Goal: Information Seeking & Learning: Learn about a topic

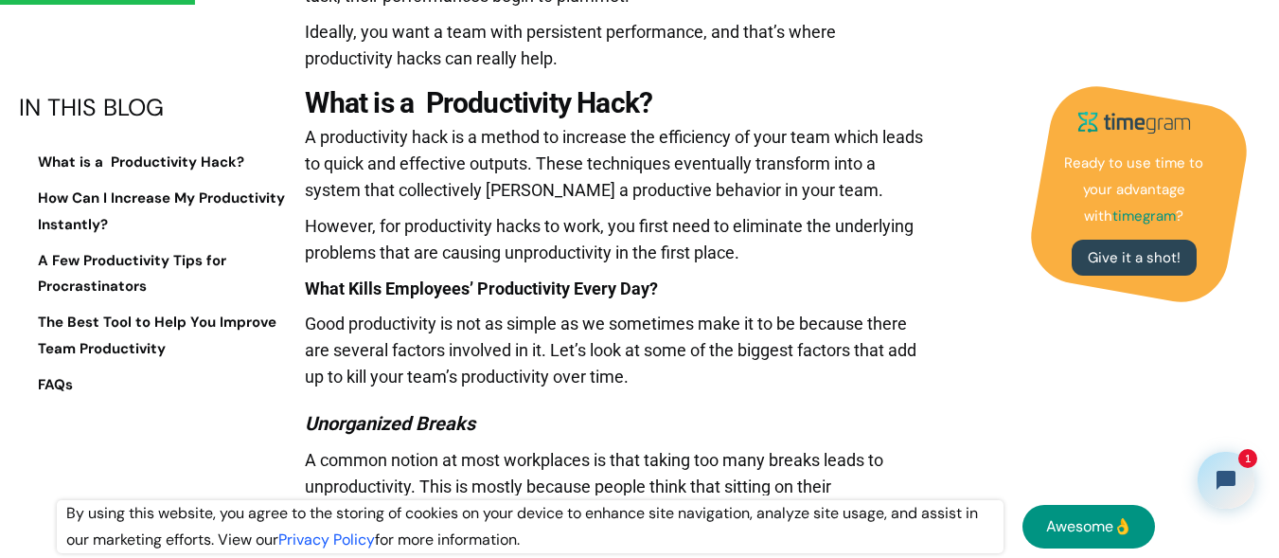
drag, startPoint x: 313, startPoint y: 98, endPoint x: 792, endPoint y: 255, distance: 503.1
click at [792, 255] on p "However, for productivity hacks to work, you first need to eliminate the underl…" at bounding box center [615, 244] width 621 height 62
drag, startPoint x: 453, startPoint y: 157, endPoint x: 302, endPoint y: 108, distance: 158.4
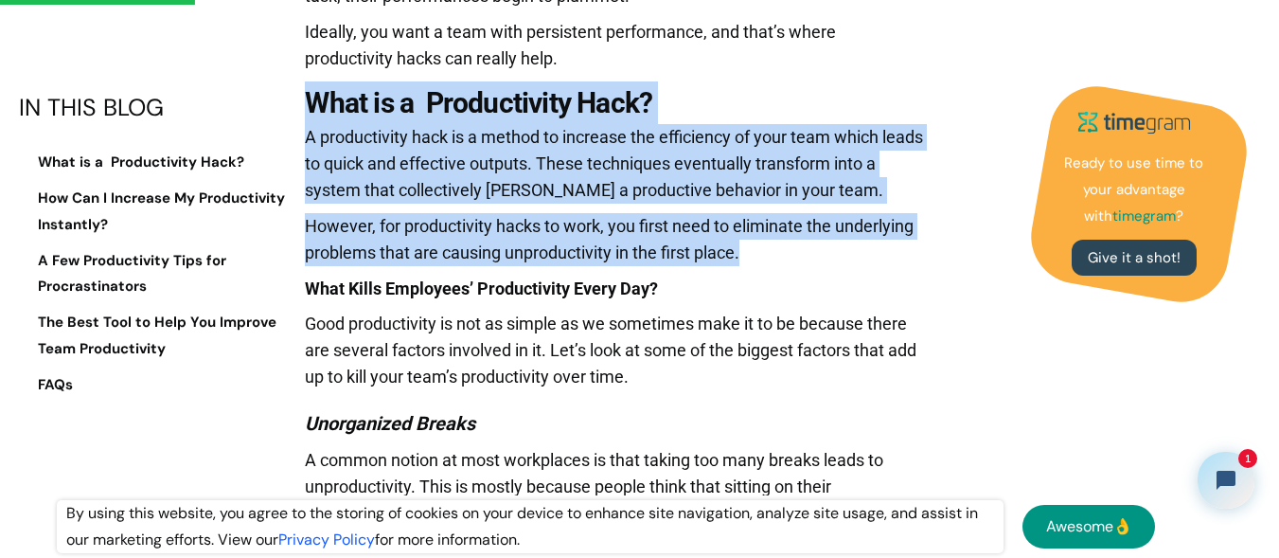
drag, startPoint x: 512, startPoint y: 161, endPoint x: 849, endPoint y: 263, distance: 352.3
click at [849, 263] on p "However, for productivity hacks to work, you first need to eliminate the underl…" at bounding box center [615, 244] width 621 height 62
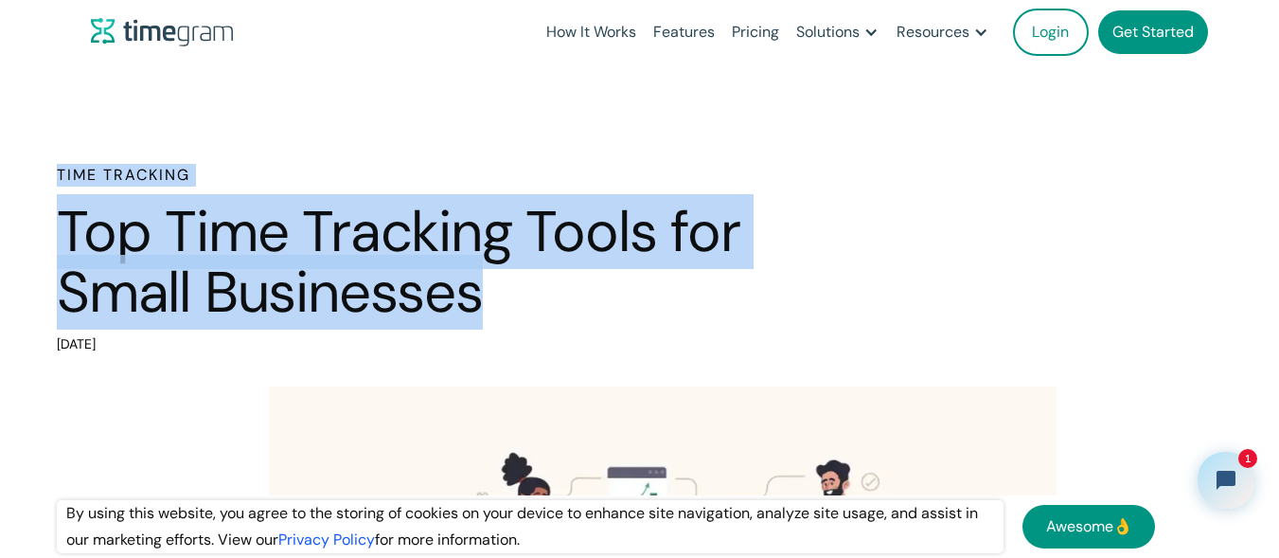
drag, startPoint x: 223, startPoint y: 246, endPoint x: 0, endPoint y: 138, distance: 248.2
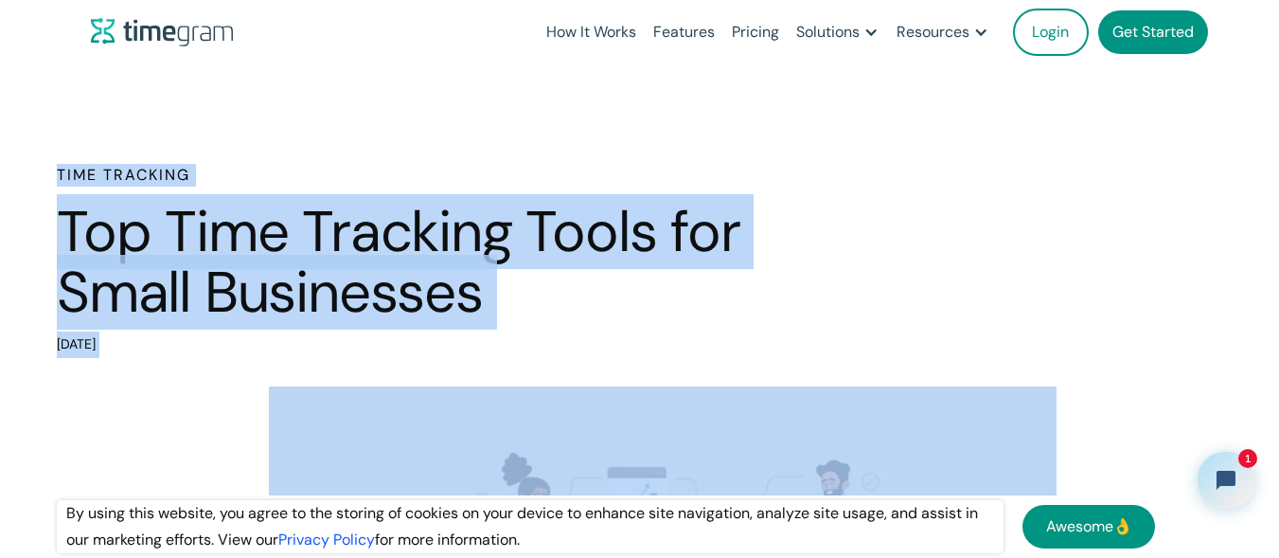
drag, startPoint x: 0, startPoint y: 138, endPoint x: 153, endPoint y: 353, distance: 264.1
click at [153, 353] on div "[DATE]" at bounding box center [454, 344] width 795 height 27
drag, startPoint x: 152, startPoint y: 353, endPoint x: 45, endPoint y: 164, distance: 218.0
click at [45, 164] on div "Time Tracking Top Time Tracking Tools for Small Businesses April 3, 2024" at bounding box center [639, 261] width 1279 height 194
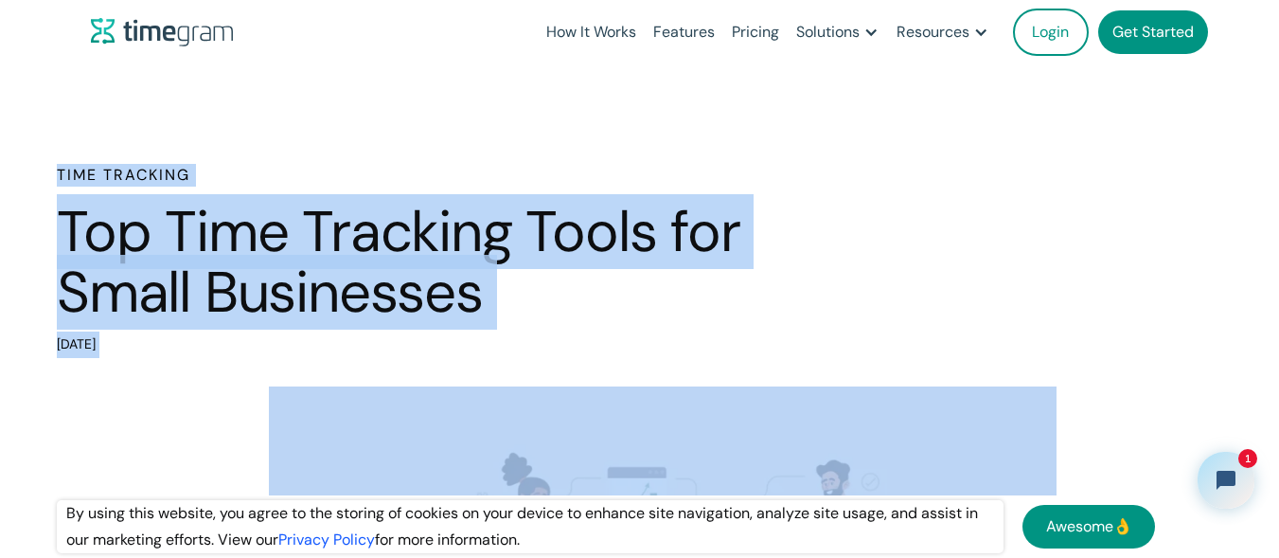
click at [45, 164] on div "Time Tracking Top Time Tracking Tools for Small Businesses April 3, 2024" at bounding box center [639, 261] width 1279 height 194
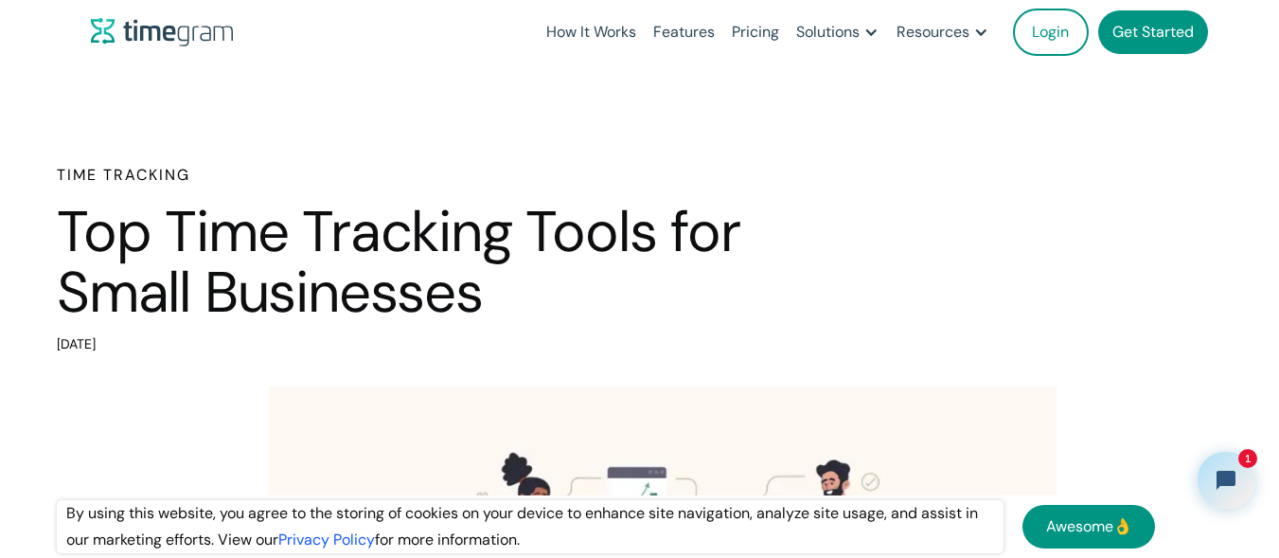
drag, startPoint x: 45, startPoint y: 164, endPoint x: 231, endPoint y: 343, distance: 258.5
click at [230, 343] on div "Time Tracking Top Time Tracking Tools for Small Businesses April 3, 2024" at bounding box center [639, 261] width 1279 height 194
click at [231, 343] on div "April 3, 2024" at bounding box center [454, 344] width 795 height 27
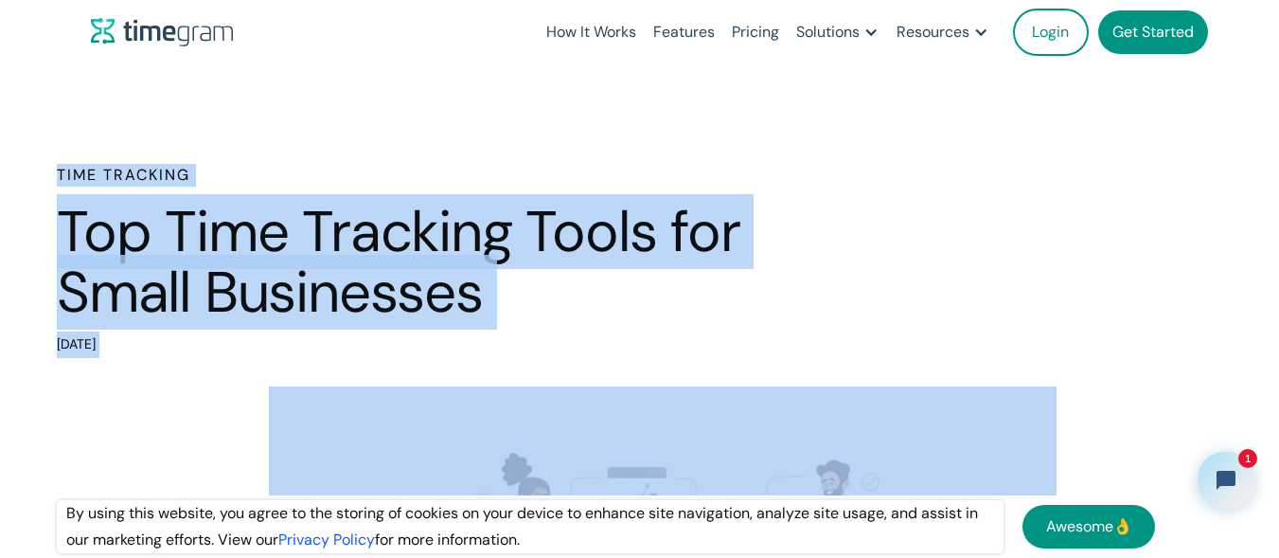
drag, startPoint x: 28, startPoint y: 176, endPoint x: 480, endPoint y: 367, distance: 490.5
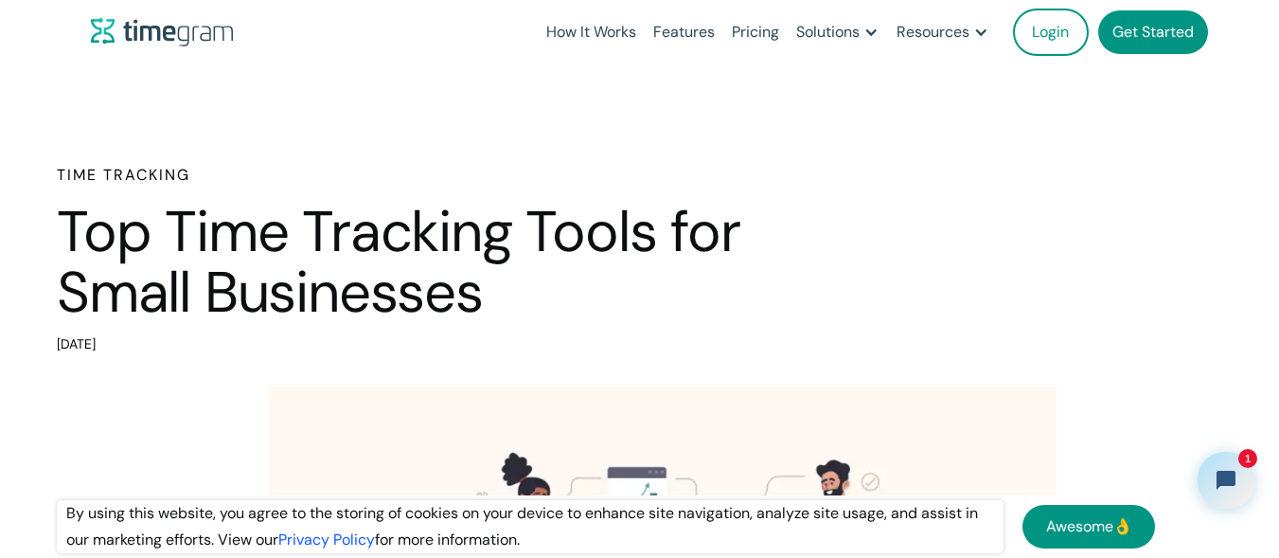
drag, startPoint x: 166, startPoint y: 349, endPoint x: 27, endPoint y: 159, distance: 235.8
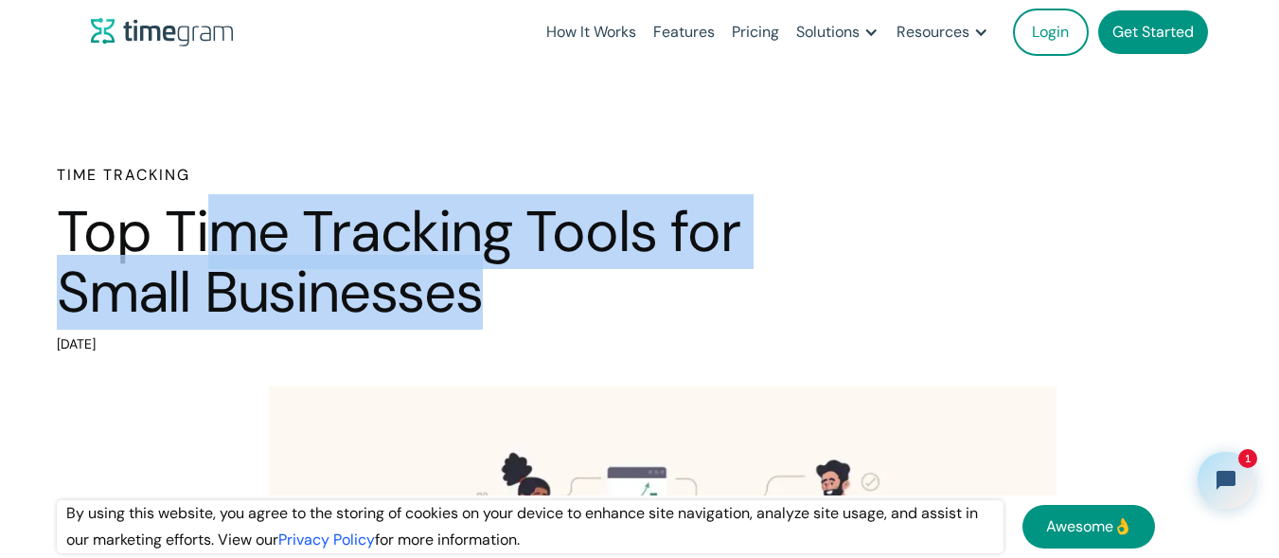
drag, startPoint x: 371, startPoint y: 242, endPoint x: 233, endPoint y: 187, distance: 149.1
click at [234, 191] on div "Time Tracking Top Time Tracking Tools for Small Businesses April 3, 2024" at bounding box center [454, 261] width 795 height 194
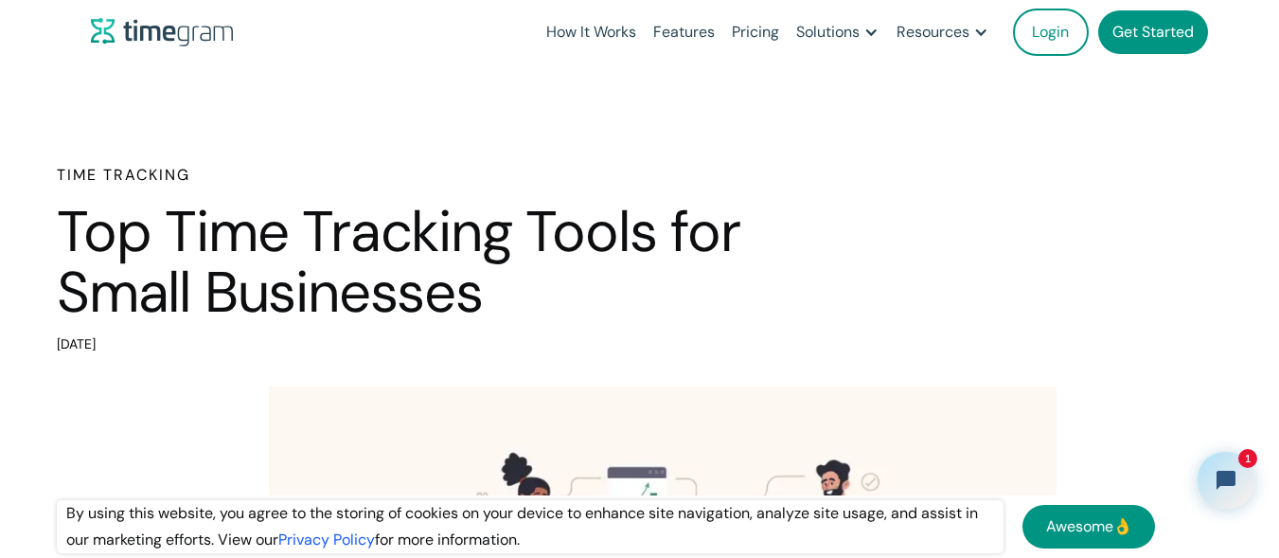
click at [45, 183] on div "Time Tracking Top Time Tracking Tools for Small Businesses April 3, 2024" at bounding box center [639, 261] width 1279 height 194
drag, startPoint x: 144, startPoint y: 255, endPoint x: 174, endPoint y: 352, distance: 102.1
click at [174, 352] on div "April 3, 2024" at bounding box center [454, 344] width 795 height 27
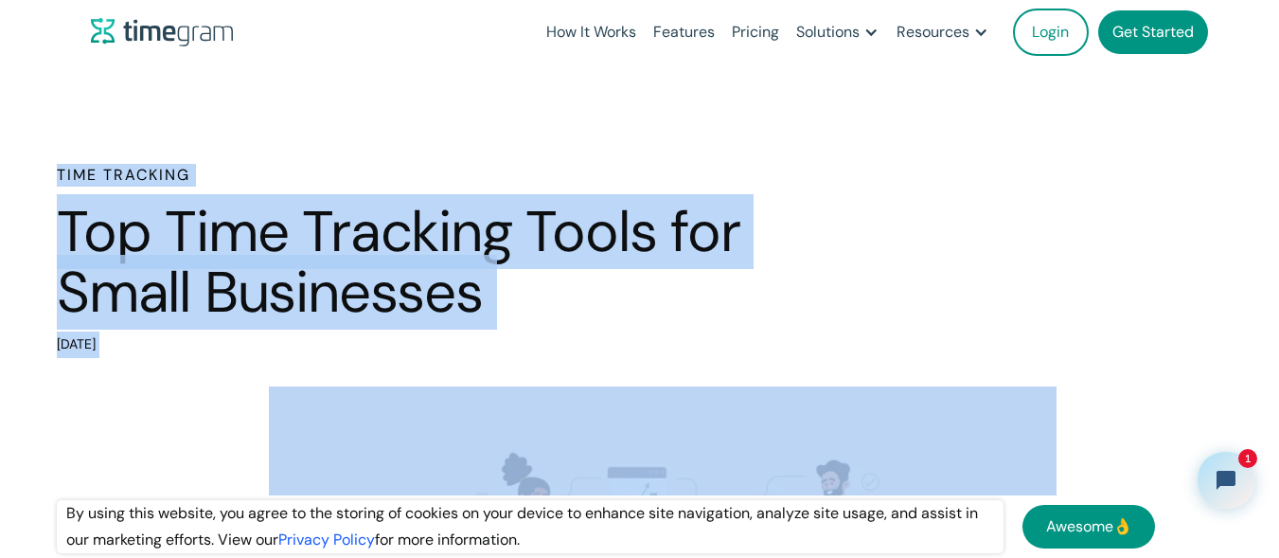
drag, startPoint x: 174, startPoint y: 352, endPoint x: 0, endPoint y: 150, distance: 267.3
